Goal: Entertainment & Leisure: Consume media (video, audio)

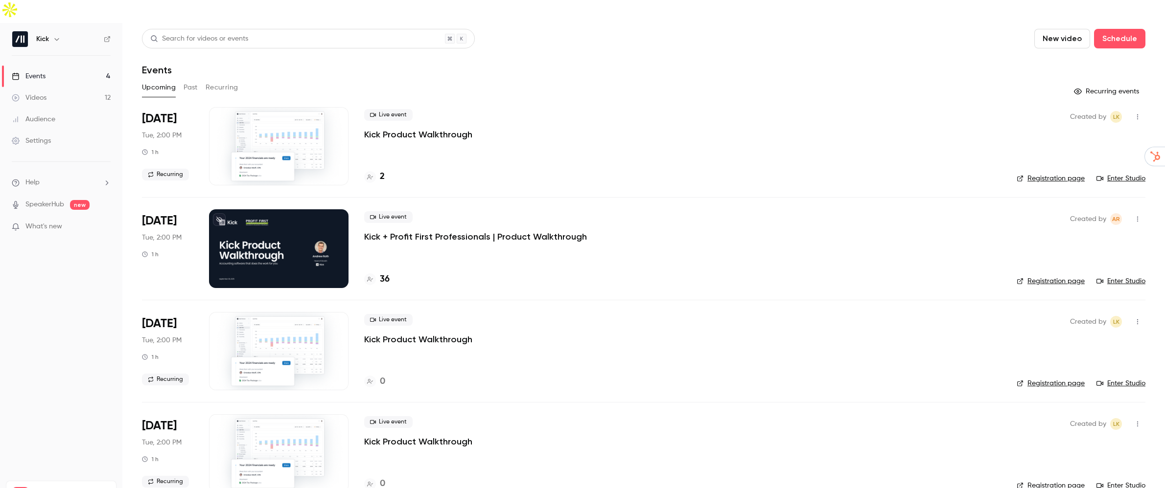
click at [184, 80] on button "Past" at bounding box center [191, 88] width 14 height 16
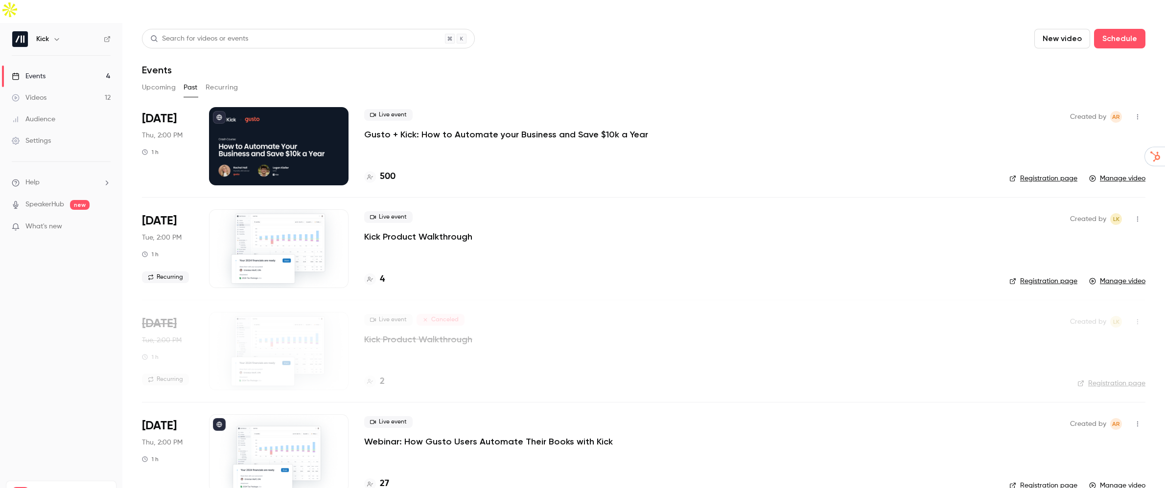
click at [810, 132] on div "Live event Gusto + Kick: How to Automate your Business and Save $10k a Year 500" at bounding box center [678, 146] width 629 height 78
click at [493, 129] on p "Gusto + Kick: How to Automate your Business and Save $10k a Year" at bounding box center [506, 135] width 284 height 12
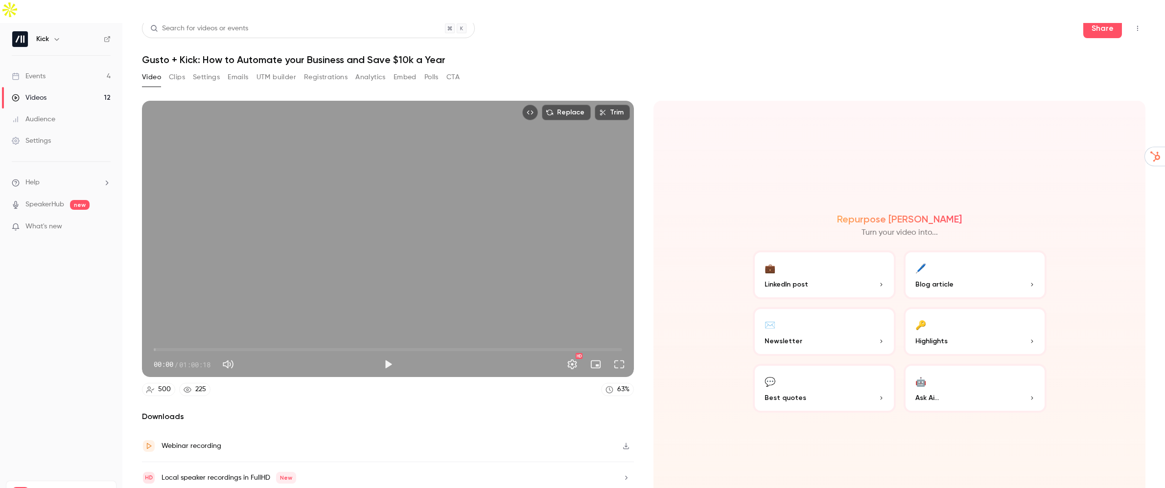
scroll to position [22, 0]
